Goal: Task Accomplishment & Management: Complete application form

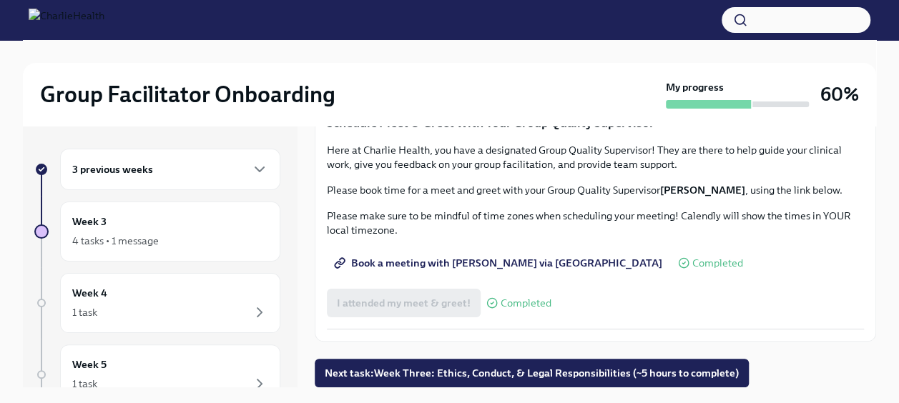
scroll to position [1416, 0]
click at [508, 372] on span "Next task : Week Three: Ethics, Conduct, & Legal Responsibilities (~5 hours to …" at bounding box center [532, 373] width 414 height 14
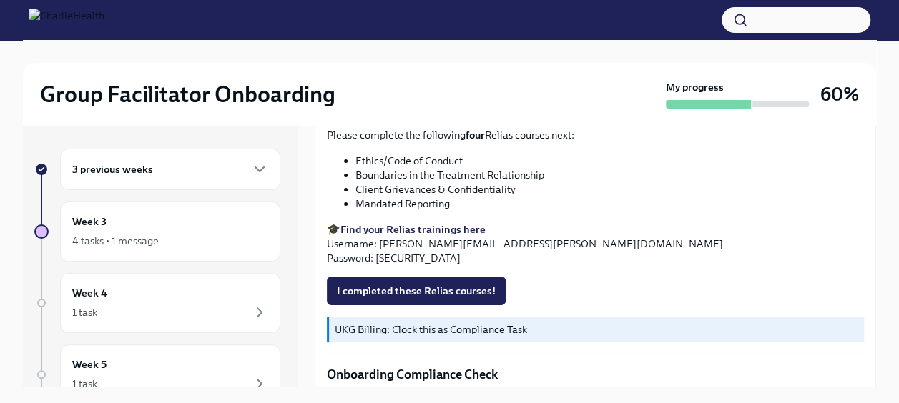
scroll to position [665, 0]
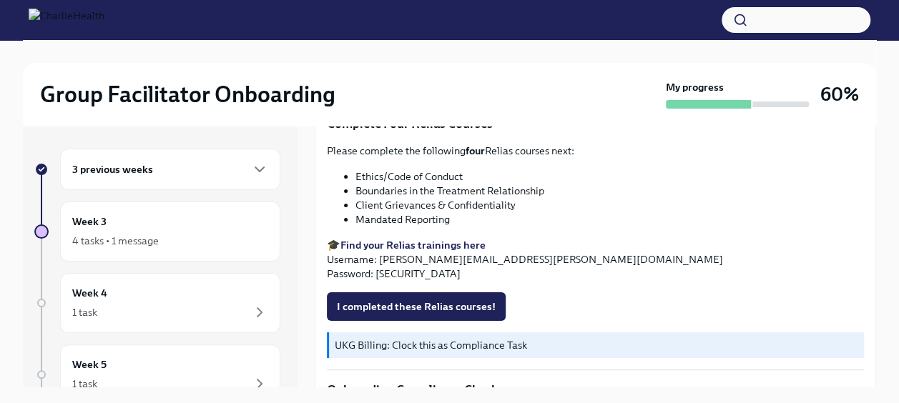
click at [428, 242] on strong "Find your Relias trainings here" at bounding box center [412, 245] width 145 height 13
click at [449, 292] on button "I completed these Relias courses!" at bounding box center [416, 306] width 179 height 29
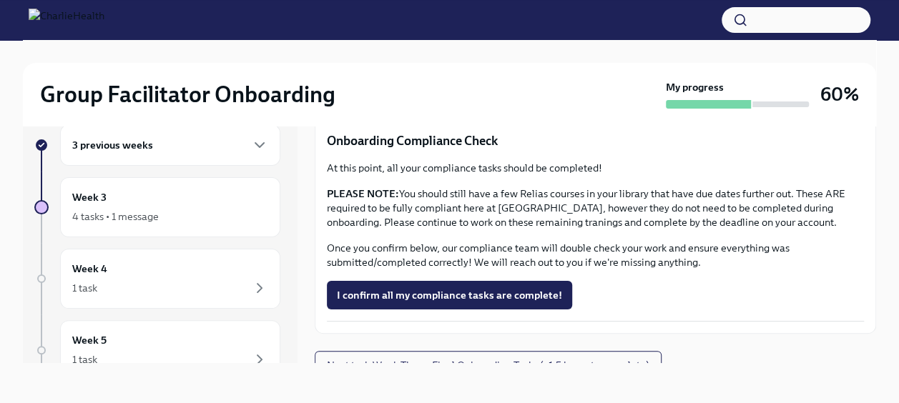
scroll to position [898, 0]
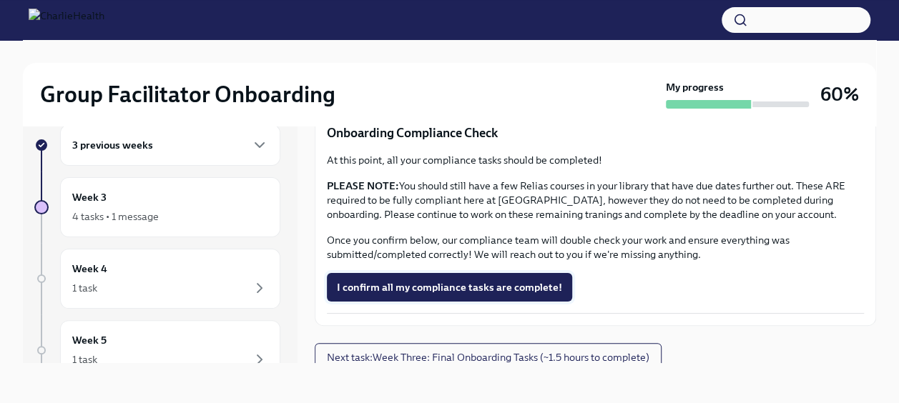
click at [442, 280] on span "I confirm all my compliance tasks are complete!" at bounding box center [449, 287] width 225 height 14
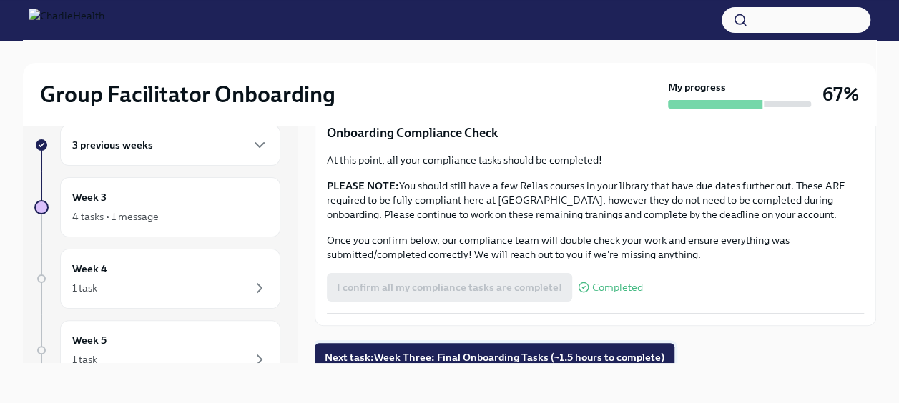
click at [422, 355] on span "Next task : Week Three: Final Onboarding Tasks (~1.5 hours to complete)" at bounding box center [495, 357] width 340 height 14
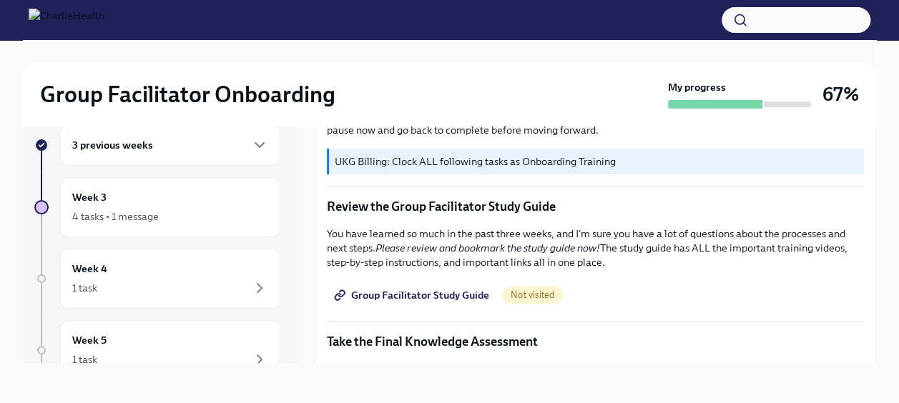
scroll to position [563, 0]
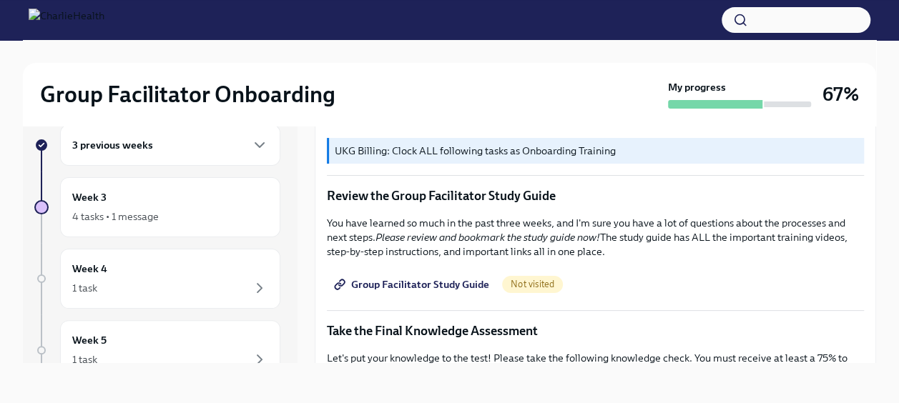
click at [432, 277] on span "Group Facilitator Study Guide" at bounding box center [413, 284] width 152 height 14
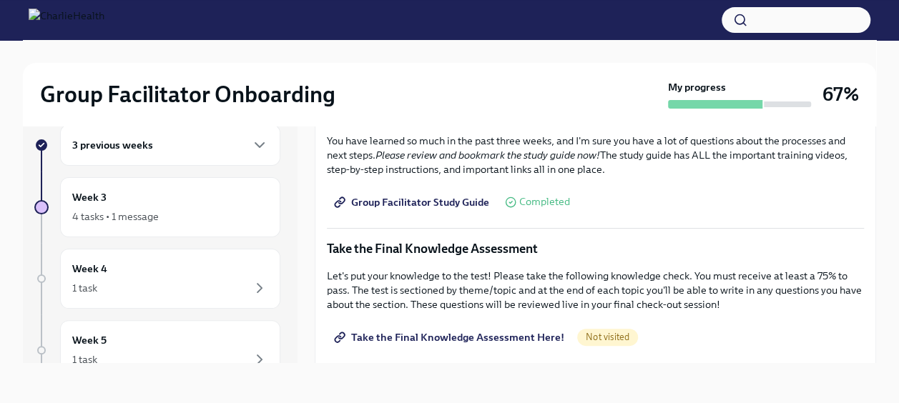
scroll to position [773, 0]
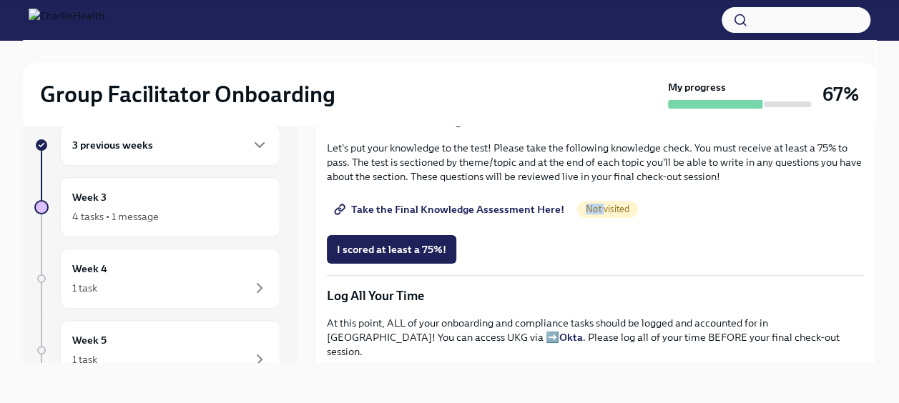
drag, startPoint x: 598, startPoint y: 199, endPoint x: 533, endPoint y: 196, distance: 65.8
click at [533, 196] on div "Take the Final Knowledge Assessment Here! Not visited" at bounding box center [595, 209] width 537 height 29
click at [533, 202] on span "Take the Final Knowledge Assessment Here!" at bounding box center [450, 209] width 227 height 14
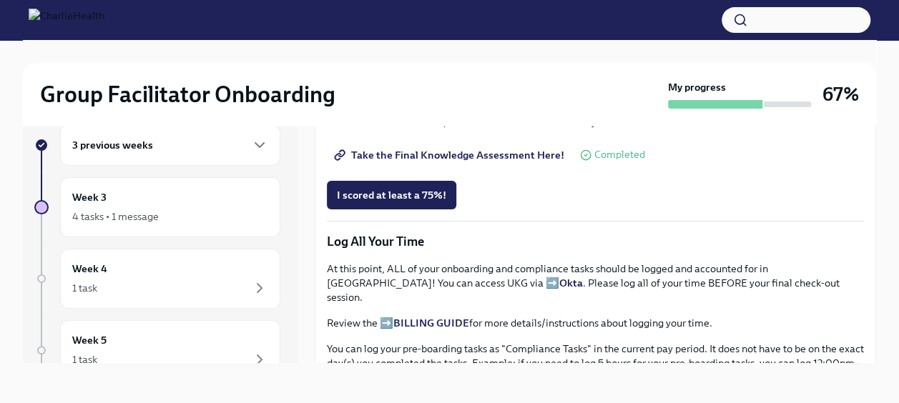
scroll to position [831, 0]
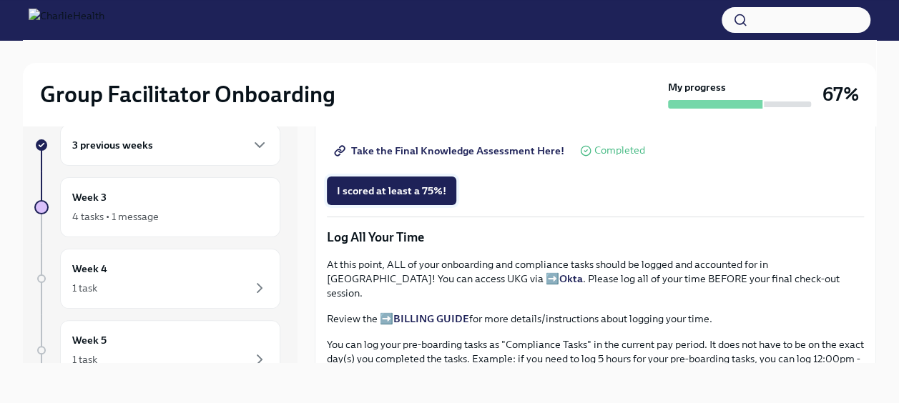
click at [405, 177] on button "I scored at least a 75%!" at bounding box center [391, 191] width 129 height 29
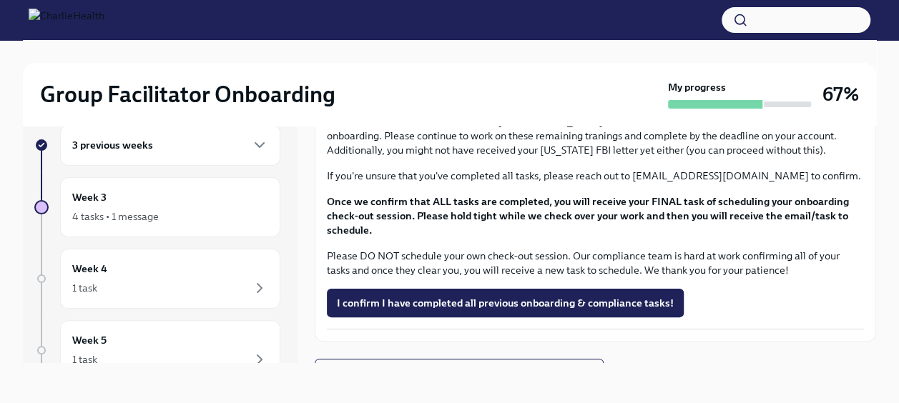
scroll to position [1220, 0]
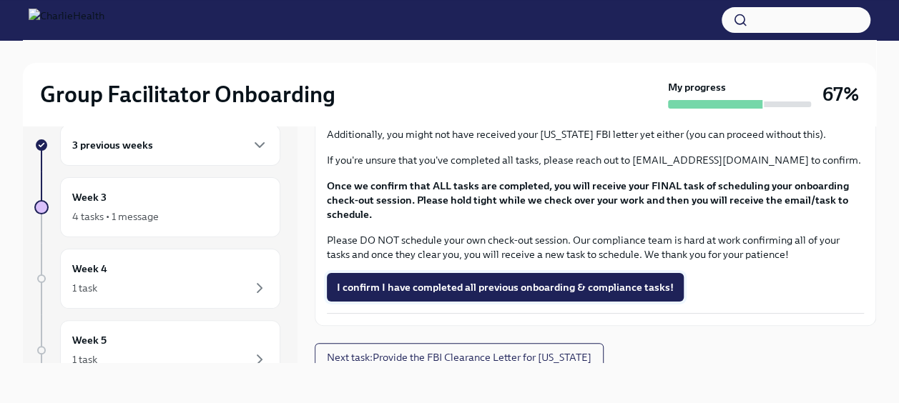
click at [514, 282] on span "I confirm I have completed all previous onboarding & compliance tasks!" at bounding box center [505, 287] width 337 height 14
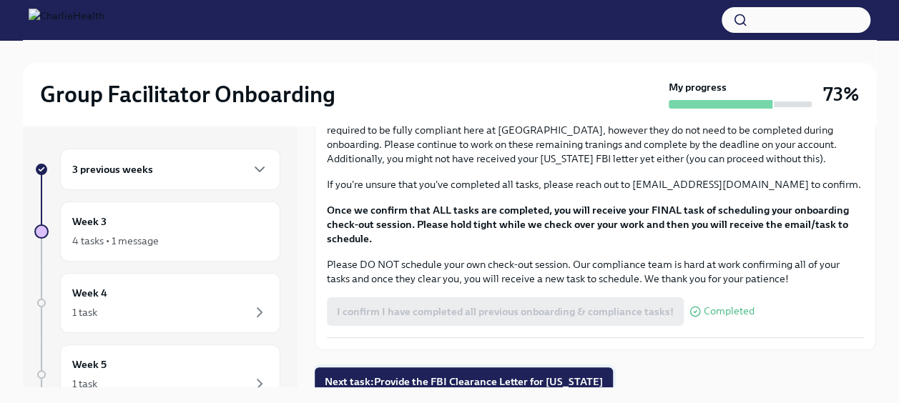
click at [492, 375] on span "Next task : Provide the FBI Clearance Letter for [US_STATE]" at bounding box center [464, 382] width 278 height 14
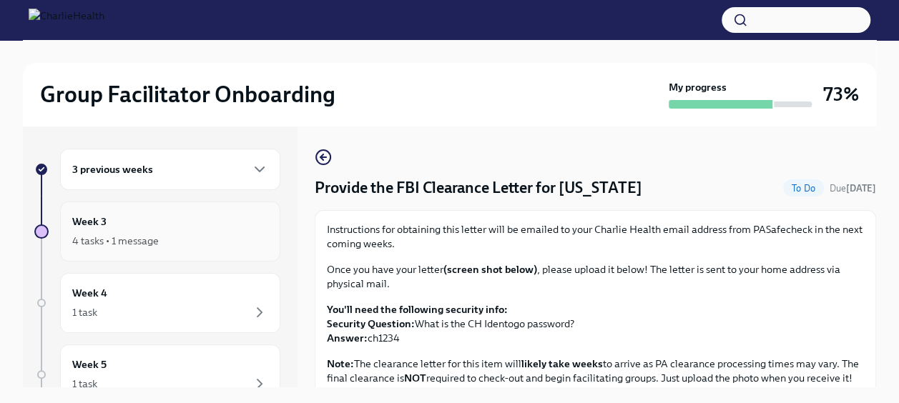
click at [204, 220] on div "Week 3 4 tasks • 1 message" at bounding box center [170, 232] width 196 height 36
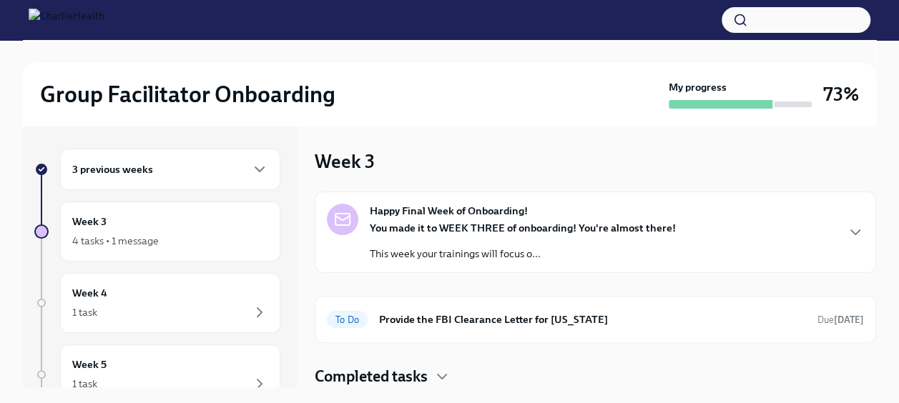
click at [137, 164] on h6 "3 previous weeks" at bounding box center [112, 170] width 81 height 16
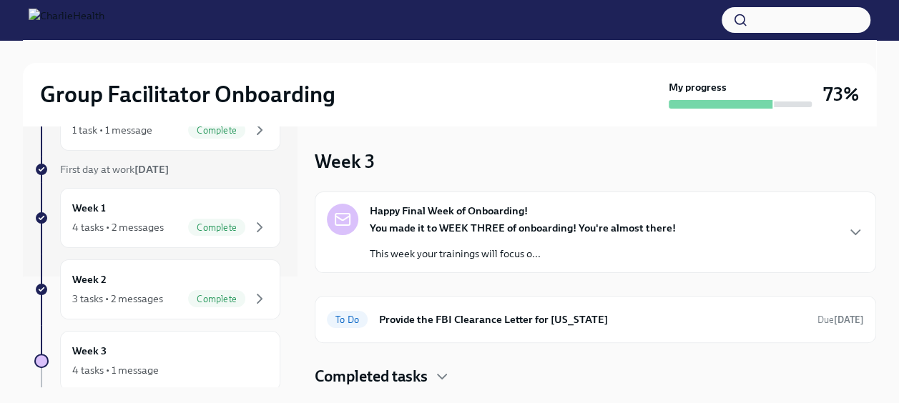
scroll to position [114, 0]
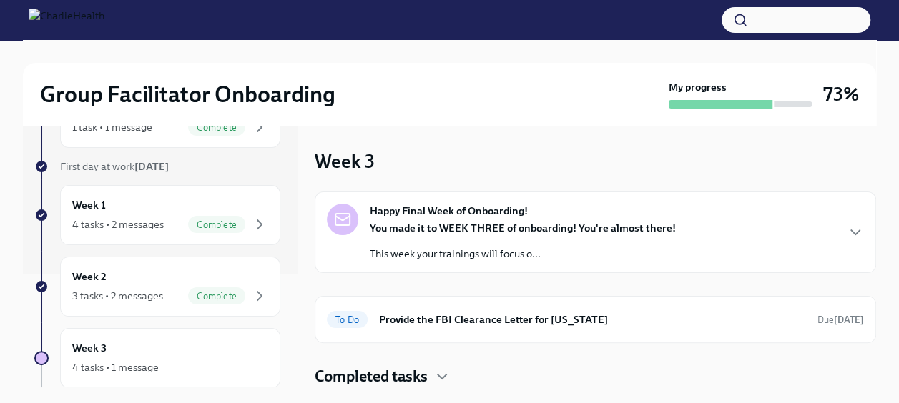
click at [158, 289] on div "3 tasks • 2 messages" at bounding box center [117, 296] width 91 height 14
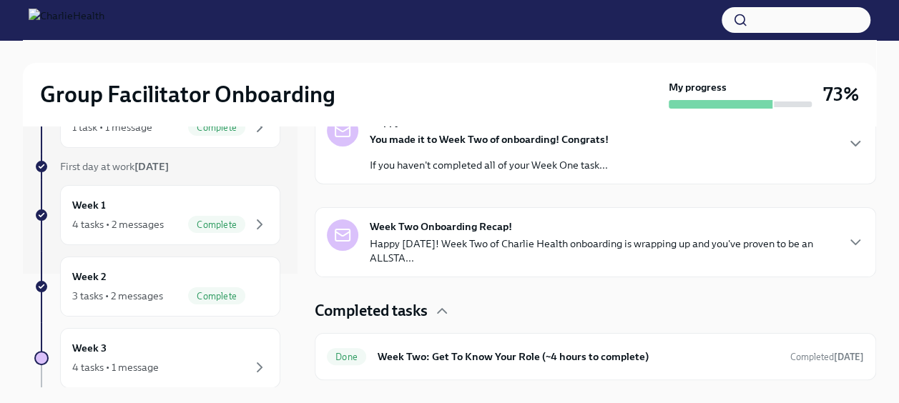
scroll to position [217, 0]
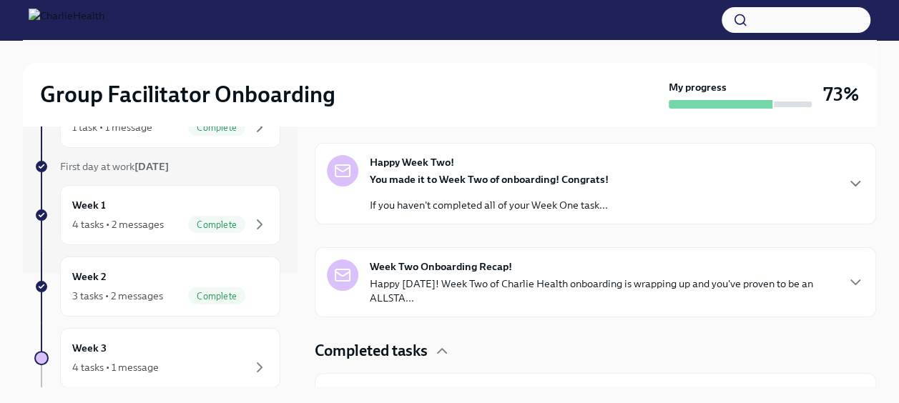
click at [545, 176] on strong "You made it to Week Two of onboarding! Congrats!" at bounding box center [489, 179] width 239 height 13
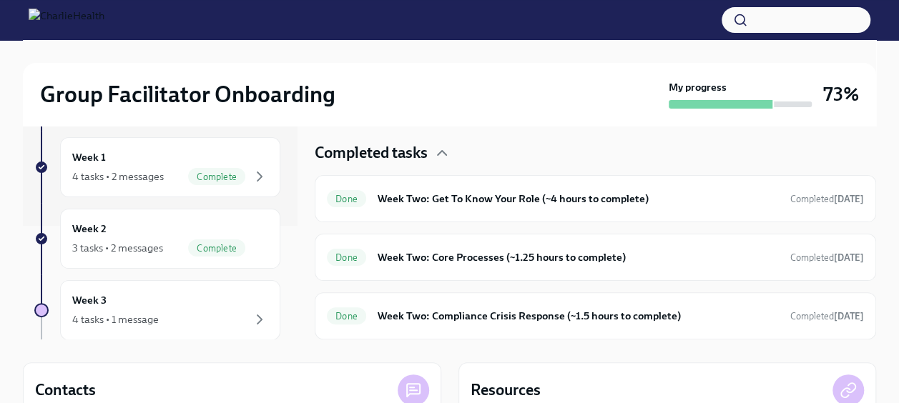
scroll to position [69, 0]
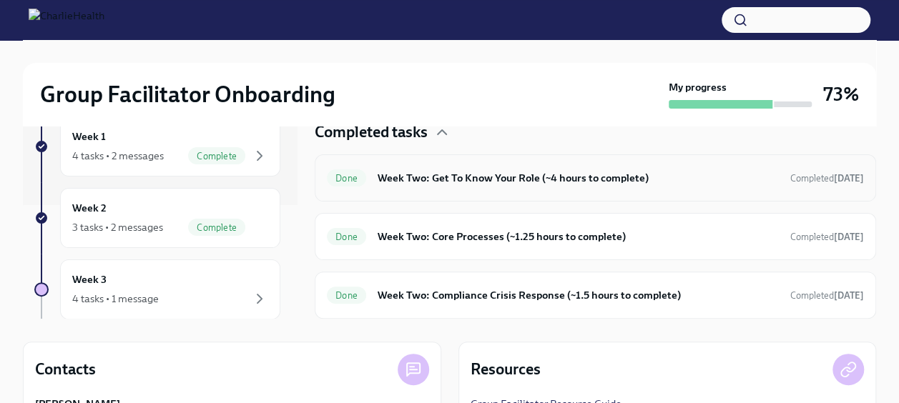
click at [545, 186] on h6 "Week Two: Get To Know Your Role (~4 hours to complete)" at bounding box center [577, 178] width 401 height 16
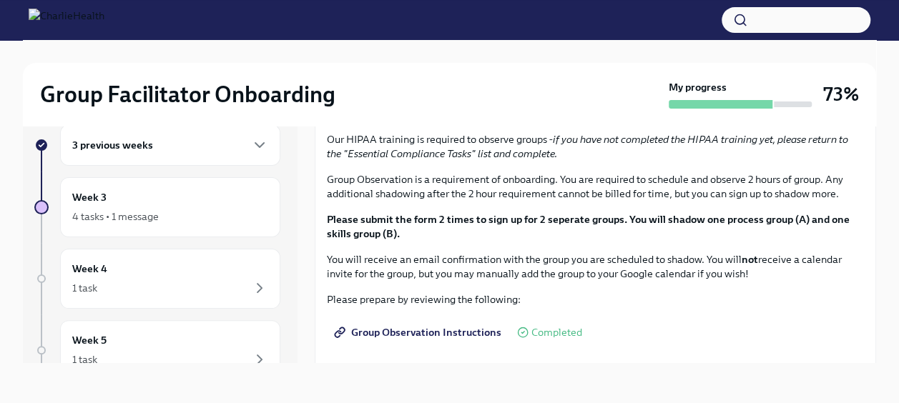
scroll to position [656, 0]
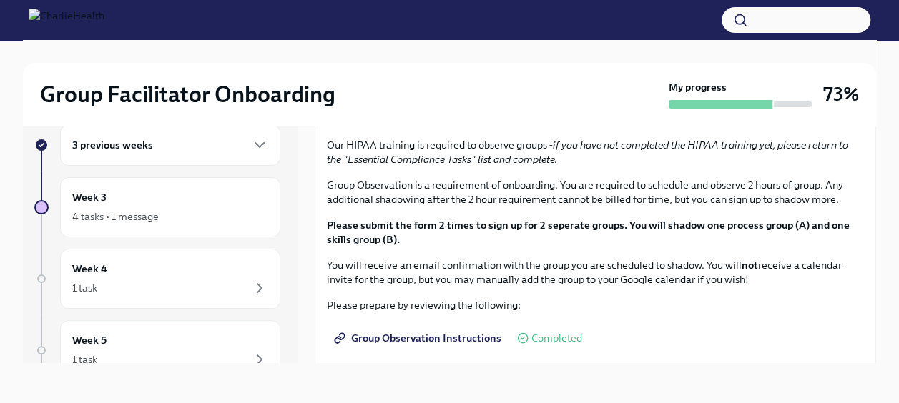
drag, startPoint x: 597, startPoint y: 263, endPoint x: 370, endPoint y: 260, distance: 227.4
copy p "[URL][DOMAIN_NAME][PERSON_NAME]"
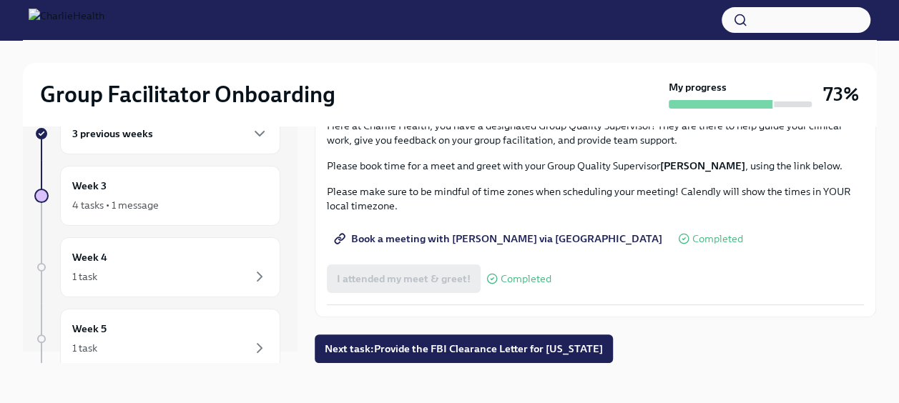
scroll to position [1416, 0]
click at [473, 343] on span "Next task : Provide the FBI Clearance Letter for [US_STATE]" at bounding box center [464, 349] width 278 height 14
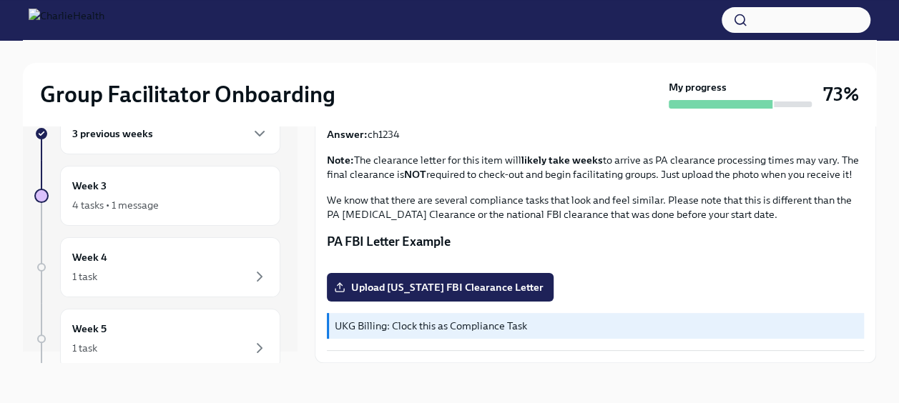
scroll to position [369, 0]
click at [161, 276] on div "1 task" at bounding box center [170, 276] width 196 height 17
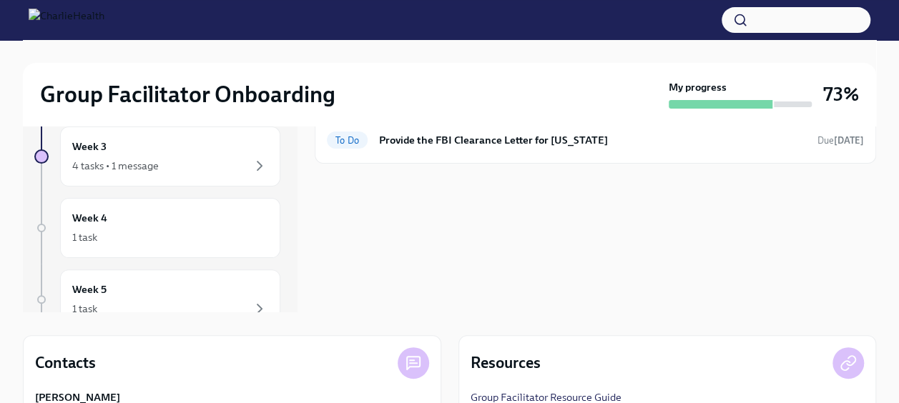
scroll to position [74, 0]
click at [173, 291] on div "Week 5 1 task" at bounding box center [170, 301] width 196 height 36
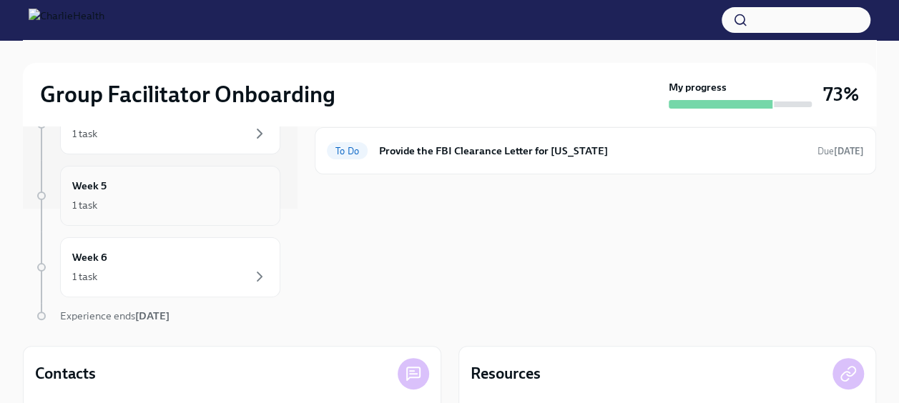
scroll to position [115, 0]
click at [207, 190] on div "Week 5 1 task" at bounding box center [170, 195] width 196 height 36
click at [164, 281] on div "1 task" at bounding box center [170, 275] width 196 height 17
